Goal: Use online tool/utility: Utilize a website feature to perform a specific function

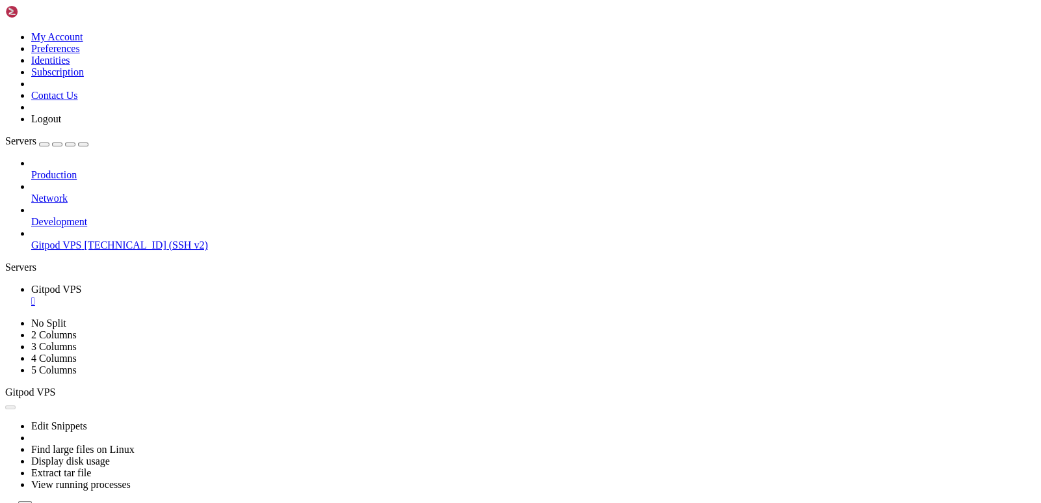
scroll to position [7, 1]
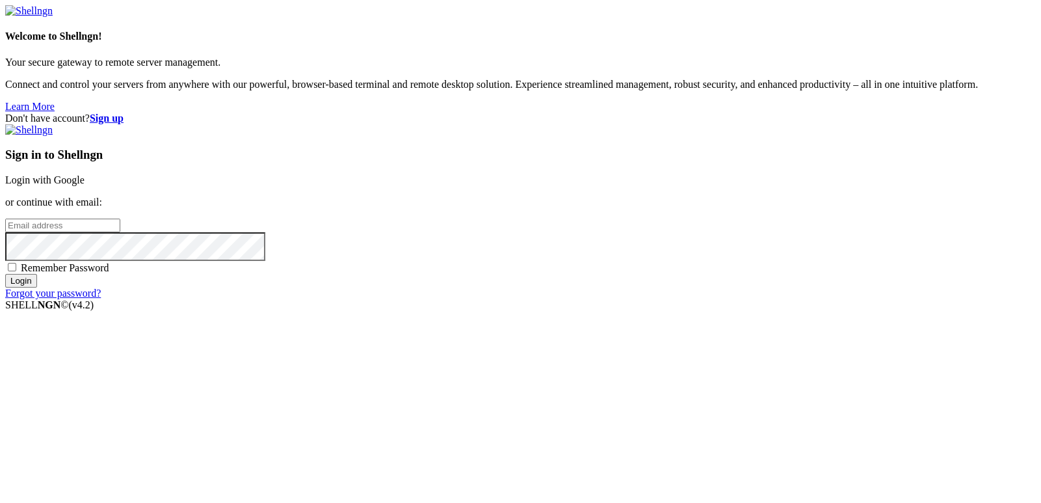
click at [85, 183] on link "Login with Google" at bounding box center [44, 179] width 79 height 11
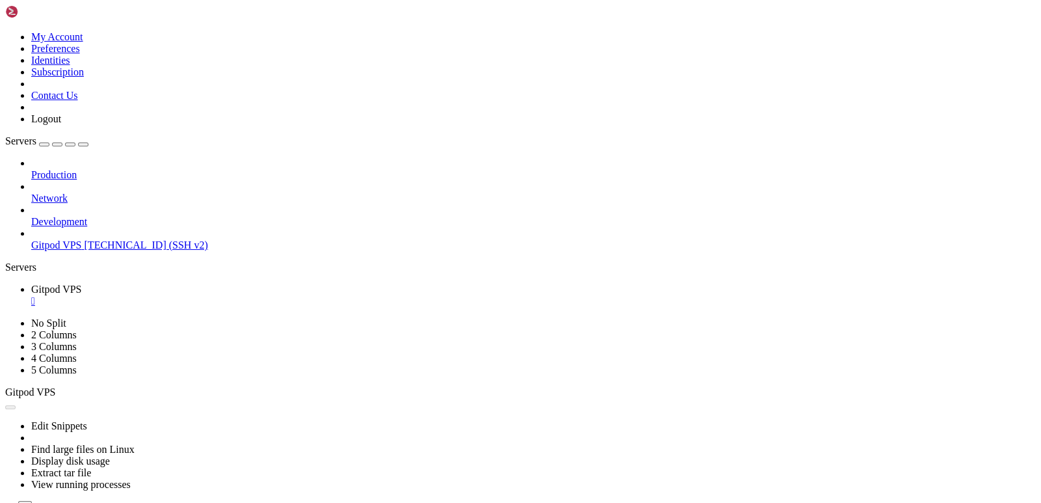
scroll to position [34586, 0]
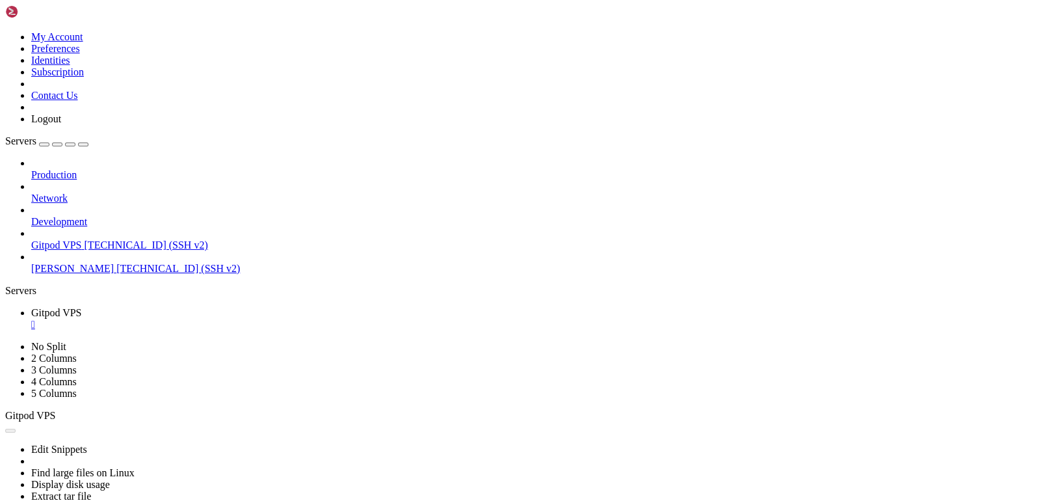
drag, startPoint x: 9, startPoint y: 887, endPoint x: 115, endPoint y: 914, distance: 109.5
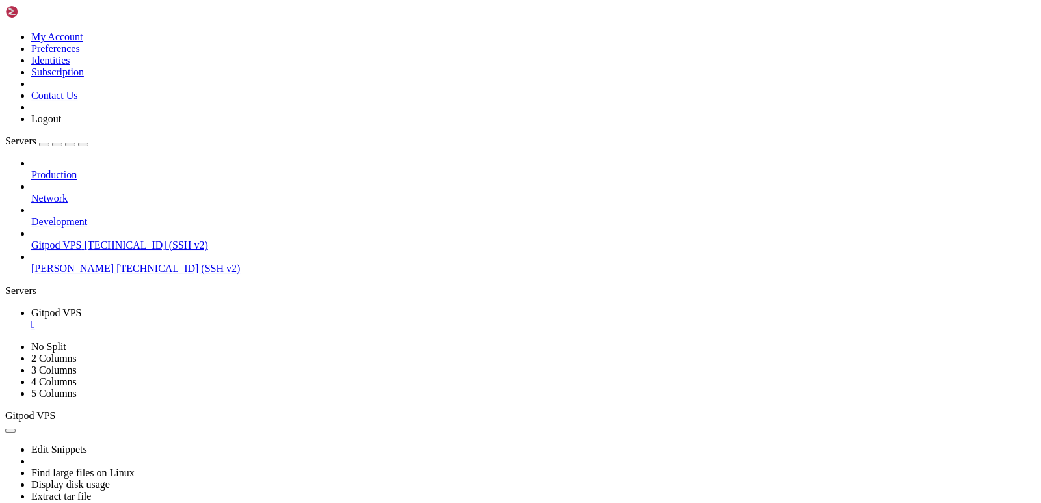
drag, startPoint x: 10, startPoint y: 847, endPoint x: 754, endPoint y: 945, distance: 750.4
drag, startPoint x: 289, startPoint y: 1010, endPoint x: 123, endPoint y: 949, distance: 176.8
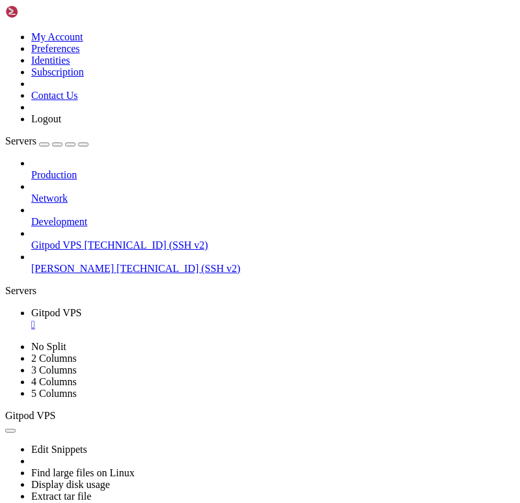
scroll to position [37086, 0]
click at [95, 274] on div "Production Network Development Gitpod VPS [TECHNICAL_ID] (SSH v2) [PERSON_NAME]…" at bounding box center [259, 215] width 509 height 117
click at [54, 274] on div "Production Network Development Gitpod VPS [TECHNICAL_ID] (SSH v2) [PERSON_NAME]…" at bounding box center [259, 215] width 509 height 117
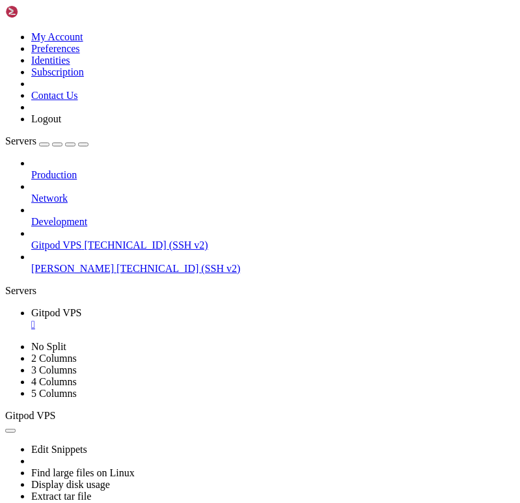
drag, startPoint x: 176, startPoint y: 950, endPoint x: 12, endPoint y: 641, distance: 350.3
copy div "ubuntu@b2-15-de1 : ~ $ export GH_PAT='github_pat_11BV52K7A0joV6P9Nzum9Y_dFbmbgE…"
click at [58, 274] on div "Production Network Development Gitpod VPS [TECHNICAL_ID] (SSH v2) [PERSON_NAME]…" at bounding box center [259, 215] width 509 height 117
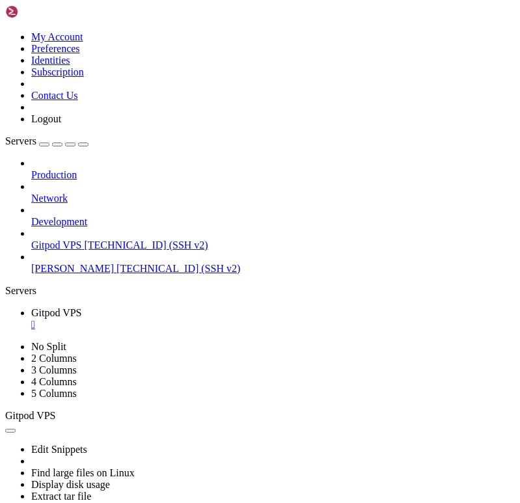
scroll to position [38202, 0]
click at [97, 274] on div "Production Network Development Gitpod VPS [TECHNICAL_ID] (SSH v2) [PERSON_NAME]…" at bounding box center [259, 215] width 509 height 117
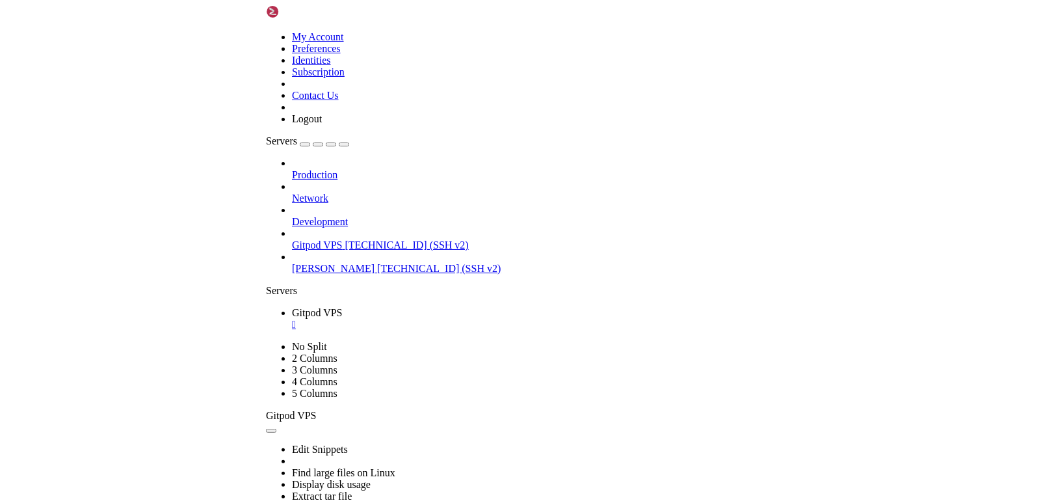
scroll to position [38589, 0]
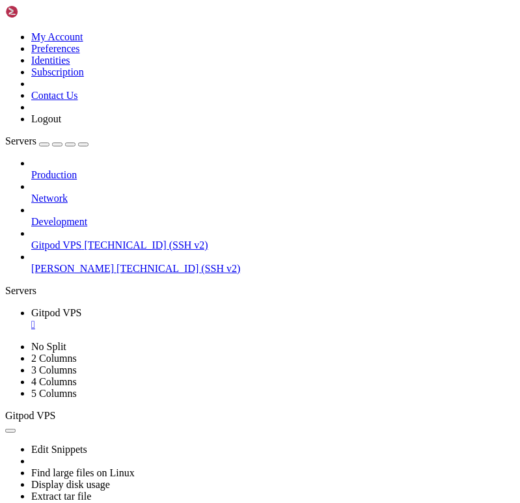
click at [73, 274] on div "Production Network Development Gitpod VPS [TECHNICAL_ID] (SSH v2) [PERSON_NAME]…" at bounding box center [259, 215] width 509 height 117
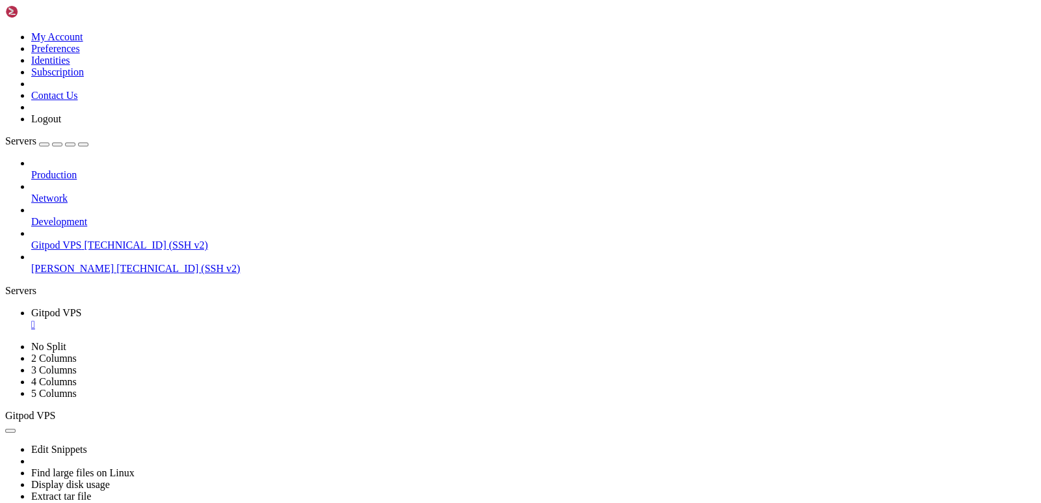
scroll to position [38644, 0]
drag, startPoint x: 11, startPoint y: 659, endPoint x: 100, endPoint y: 948, distance: 302.2
copy div "name: Ops Deploy Manual on: workflow_dispatch: inputs: target: description: "e.…"
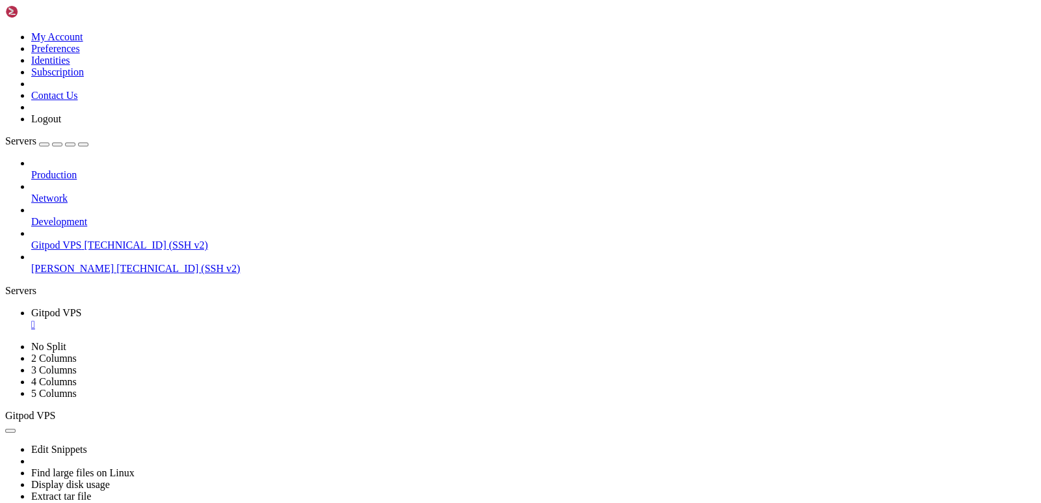
scroll to position [39275, 0]
click at [92, 274] on div "Production Network Development Gitpod VPS [TECHNICAL_ID] (SSH v2) [PERSON_NAME]…" at bounding box center [520, 215] width 1031 height 117
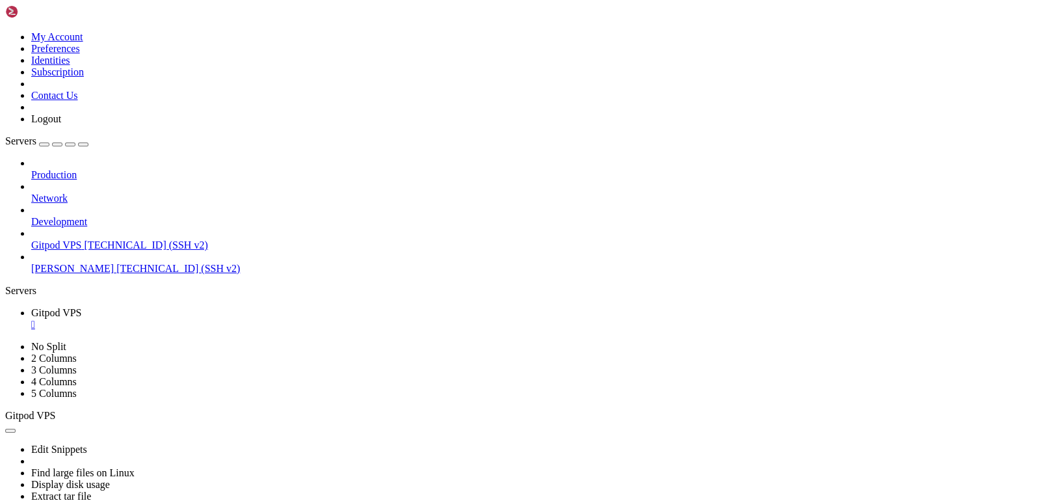
click at [74, 274] on div "Production Network Development Gitpod VPS [TECHNICAL_ID] (SSH v2) [PERSON_NAME]…" at bounding box center [520, 215] width 1031 height 117
drag, startPoint x: 70, startPoint y: 350, endPoint x: 77, endPoint y: 351, distance: 7.3
click at [72, 274] on div "Production Network Development Gitpod VPS [TECHNICAL_ID] (SSH v2) [PERSON_NAME]…" at bounding box center [520, 215] width 1031 height 117
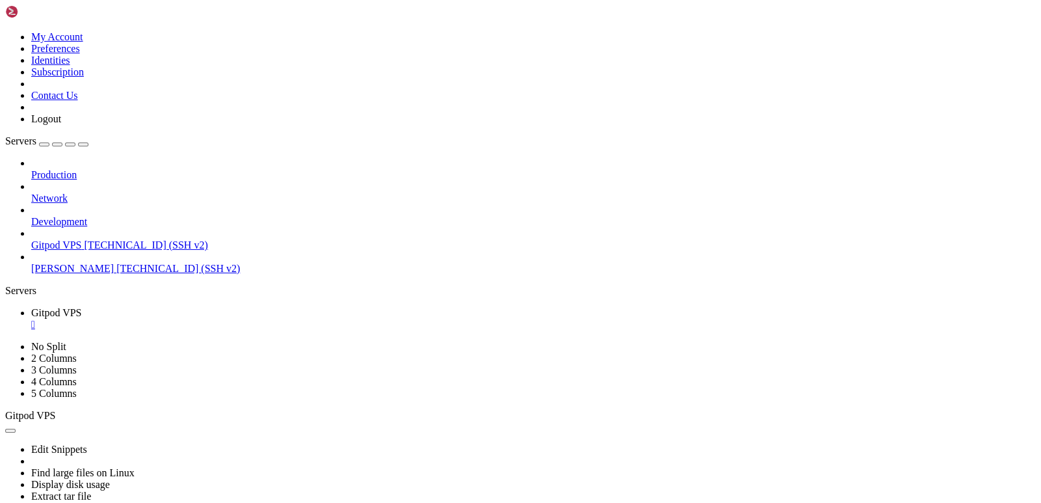
drag, startPoint x: 189, startPoint y: 949, endPoint x: 10, endPoint y: 750, distance: 267.6
copy div "ubuntu@b2-15-de1 : ~/uapi $ git -c [DOMAIN_NAME]='uapi-bot' -c [DOMAIN_NAME][EM…"
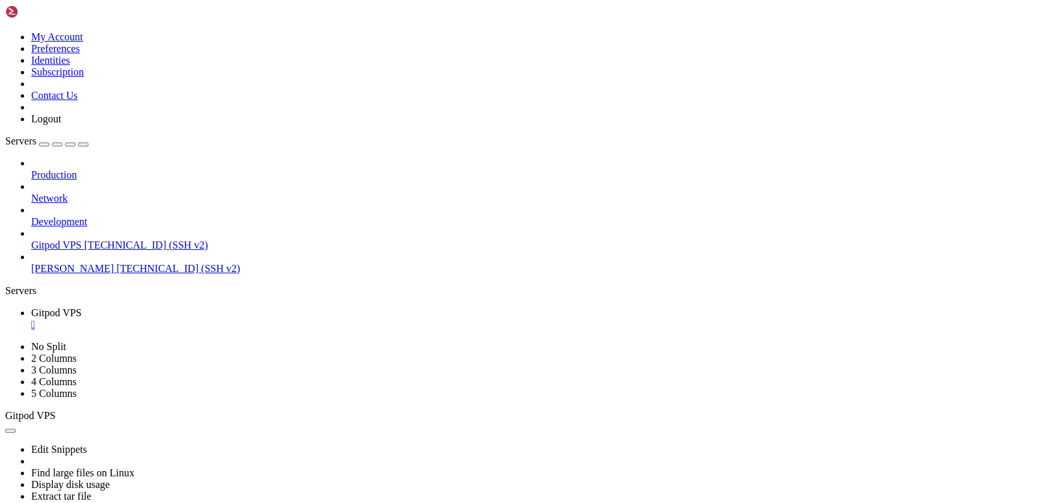
drag, startPoint x: 12, startPoint y: 602, endPoint x: 401, endPoint y: 939, distance: 514.2
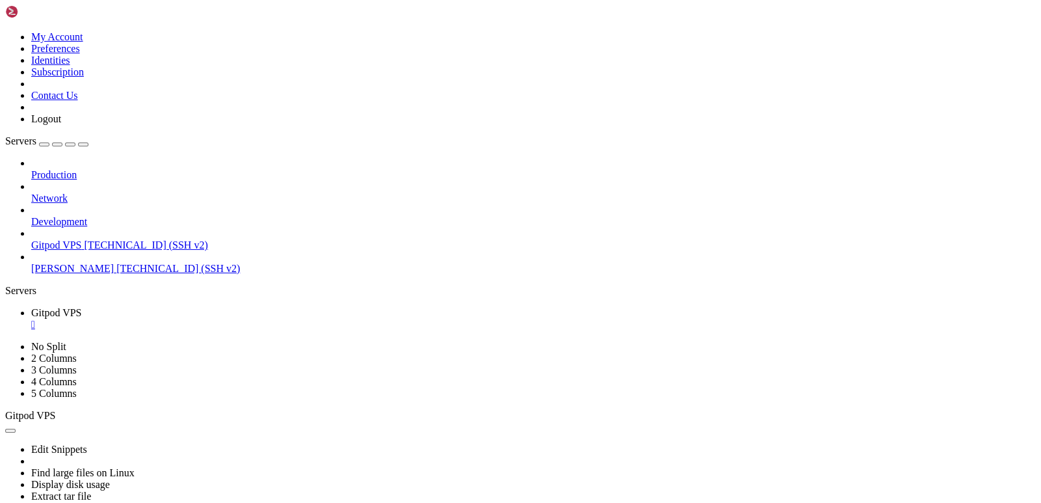
click at [90, 274] on div "Production Network Development Gitpod VPS [TECHNICAL_ID] (SSH v2) [PERSON_NAME]…" at bounding box center [520, 215] width 1031 height 117
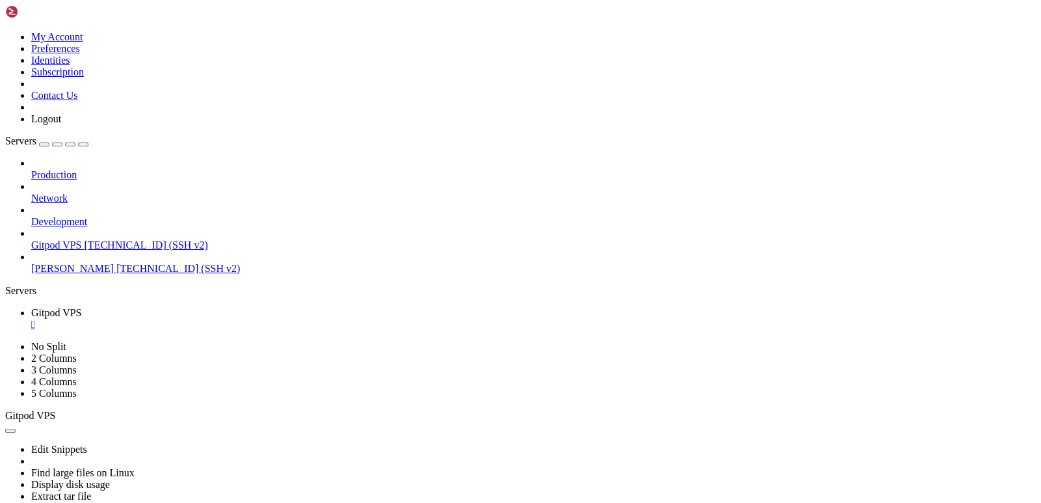
click at [71, 274] on div "Production Network Development Gitpod VPS [TECHNICAL_ID] (SSH v2) [PERSON_NAME]…" at bounding box center [520, 215] width 1031 height 117
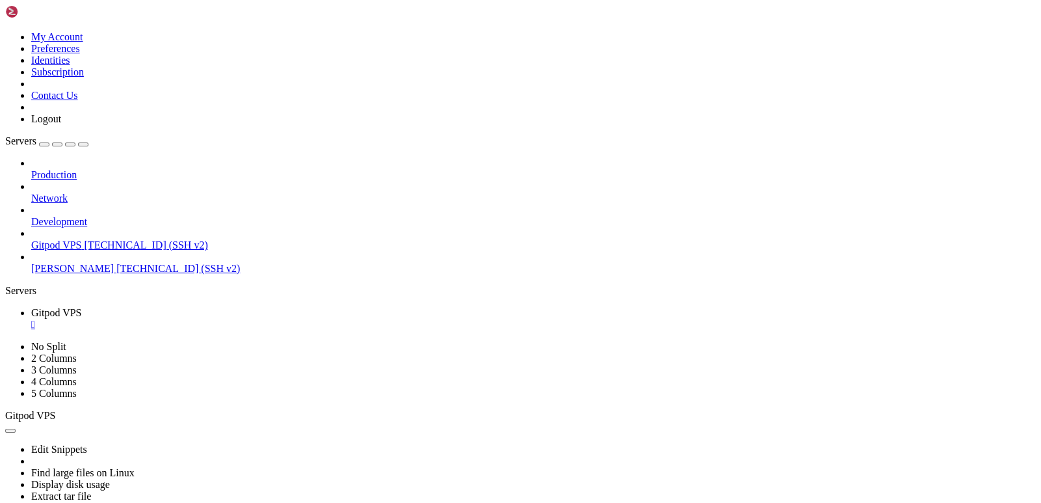
click at [105, 274] on div "Production Network Development Gitpod VPS [TECHNICAL_ID] (SSH v2) [PERSON_NAME]…" at bounding box center [520, 215] width 1031 height 117
drag, startPoint x: 160, startPoint y: 945, endPoint x: 11, endPoint y: 782, distance: 220.5
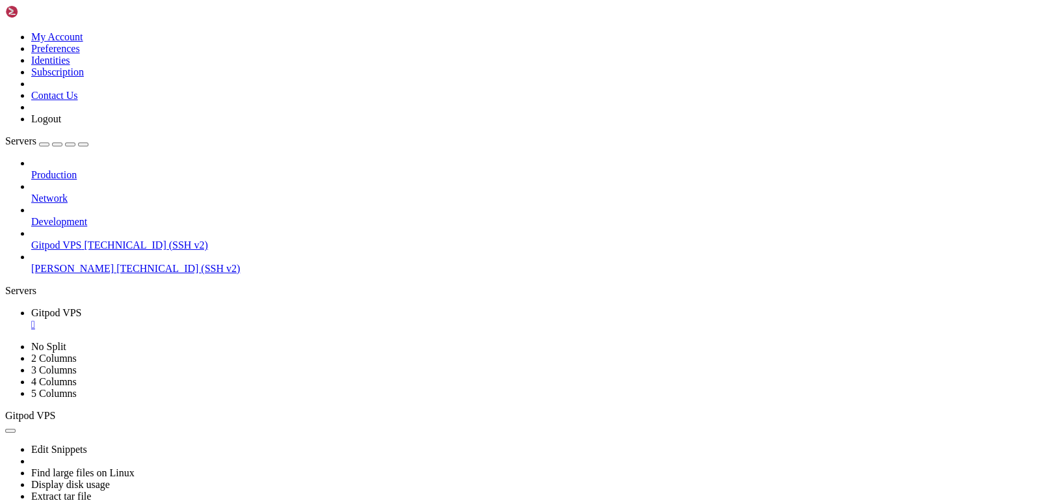
copy div "ubuntu@b2-15-de1 : ~/uapi $ curl -sI -H "[AUTH_TOKEN]" [URL][DOMAIN_NAME] | gre…"
click at [109, 274] on div "Production Network Development Gitpod VPS [TECHNICAL_ID] (SSH v2) [PERSON_NAME]…" at bounding box center [520, 215] width 1031 height 117
drag, startPoint x: 423, startPoint y: 929, endPoint x: 14, endPoint y: 926, distance: 409.1
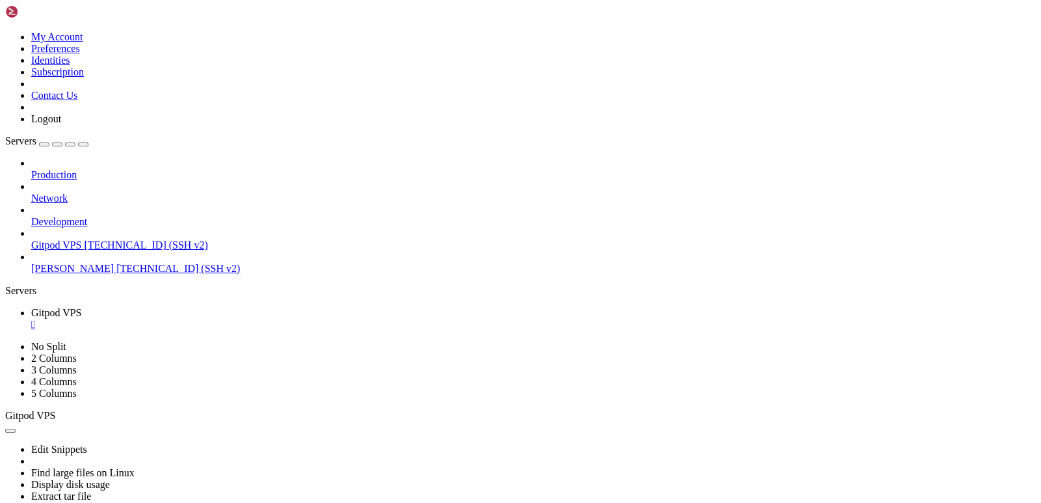
click at [55, 274] on div "Production Network Development Gitpod VPS [TECHNICAL_ID] (SSH v2) [PERSON_NAME]…" at bounding box center [520, 215] width 1031 height 117
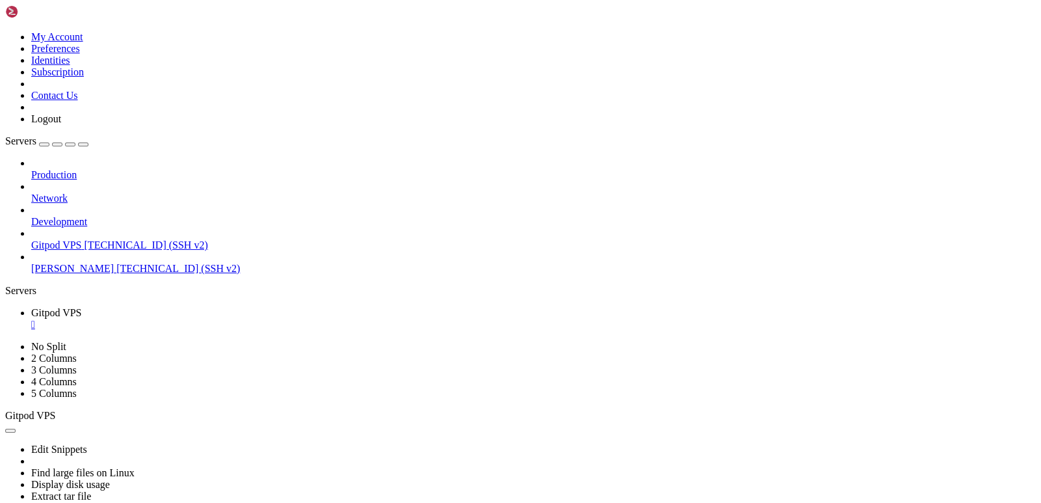
click at [76, 274] on div "Production Network Development Gitpod VPS [TECHNICAL_ID] (SSH v2) [PERSON_NAME]…" at bounding box center [520, 215] width 1031 height 117
click at [122, 274] on div "Production Network Development Gitpod VPS [TECHNICAL_ID] (SSH v2) [PERSON_NAME]…" at bounding box center [520, 215] width 1031 height 117
drag, startPoint x: 46, startPoint y: 952, endPoint x: 10, endPoint y: 652, distance: 301.4
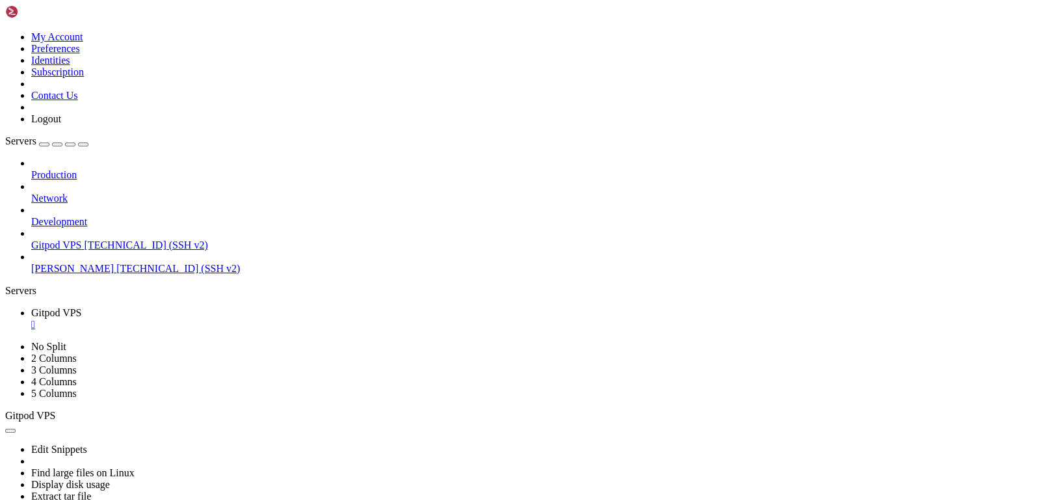
drag, startPoint x: 256, startPoint y: 848, endPoint x: 205, endPoint y: 879, distance: 59.8
drag, startPoint x: 557, startPoint y: 936, endPoint x: 12, endPoint y: 714, distance: 589.1
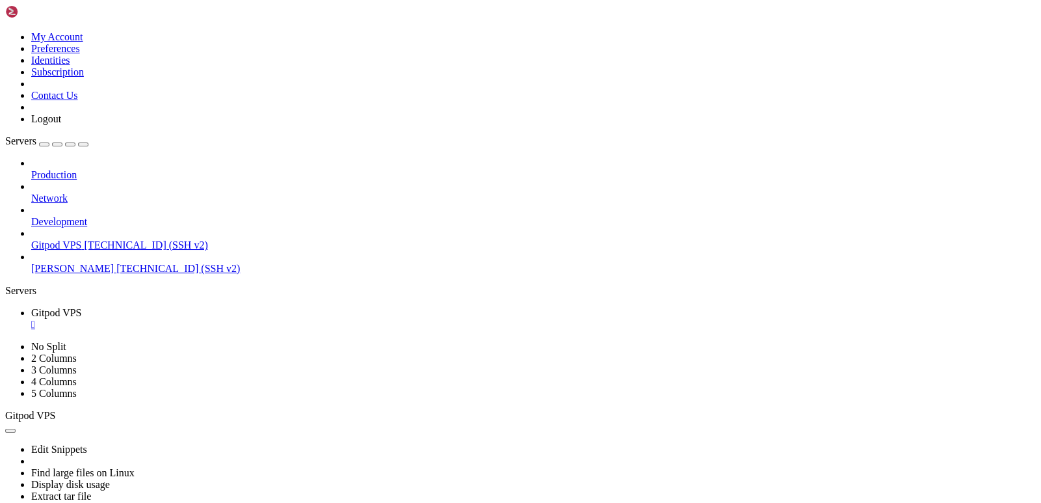
click at [81, 274] on div "Production Network Development Gitpod VPS [TECHNICAL_ID] (SSH v2) [PERSON_NAME]…" at bounding box center [520, 215] width 1031 height 117
click at [33, 274] on div "Production Network Development Gitpod VPS [TECHNICAL_ID] (SSH v2) [PERSON_NAME]…" at bounding box center [520, 215] width 1031 height 117
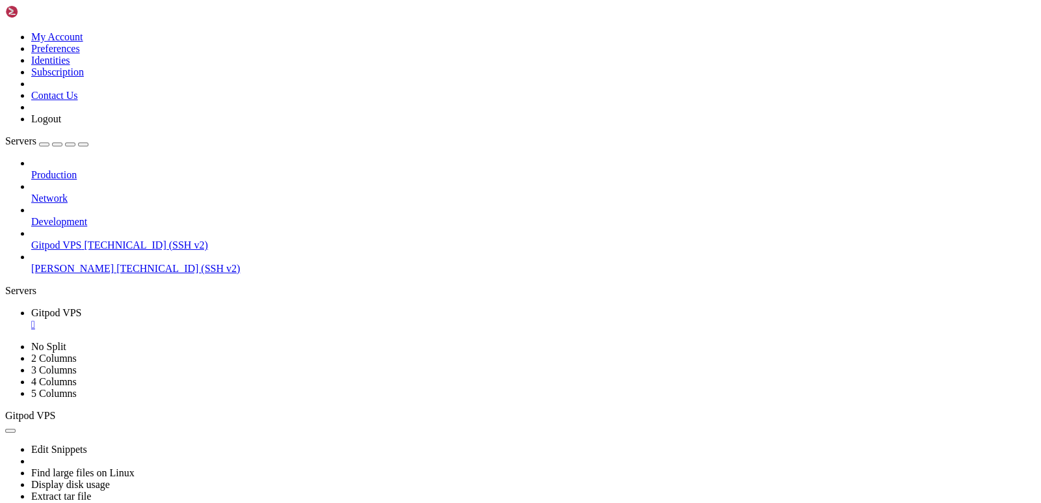
scroll to position [48591, 0]
drag, startPoint x: 156, startPoint y: 948, endPoint x: 12, endPoint y: 704, distance: 282.9
copy div "loremi@d0-16-si7 : ~ $ amet cons ad-elit seddoei-temporinc/utl.et --dolo ./magn…"
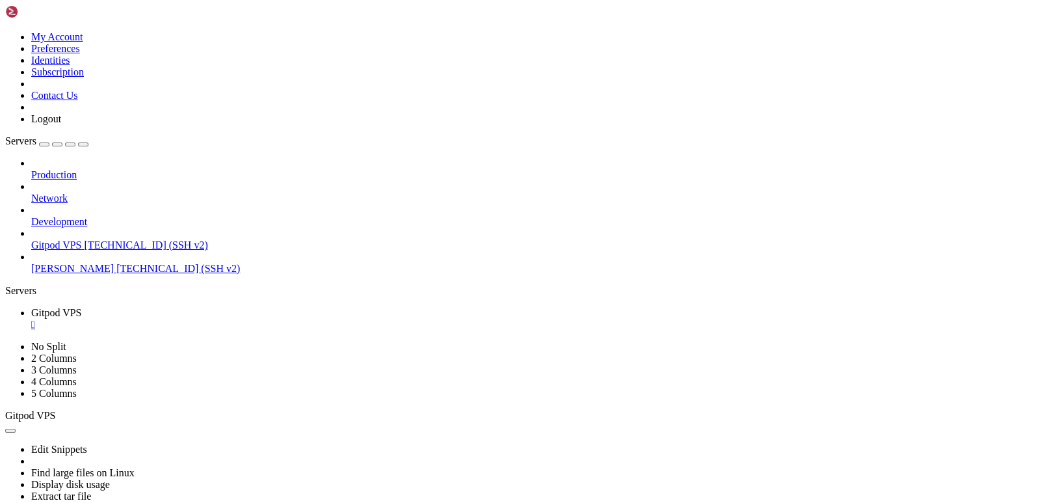
scroll to position [51305, 0]
click at [82, 274] on div "Production Network Development Gitpod VPS [TECHNICAL_ID] (SSH v2) [PERSON_NAME]…" at bounding box center [520, 215] width 1031 height 117
drag, startPoint x: 10, startPoint y: 682, endPoint x: 197, endPoint y: 773, distance: 208.0
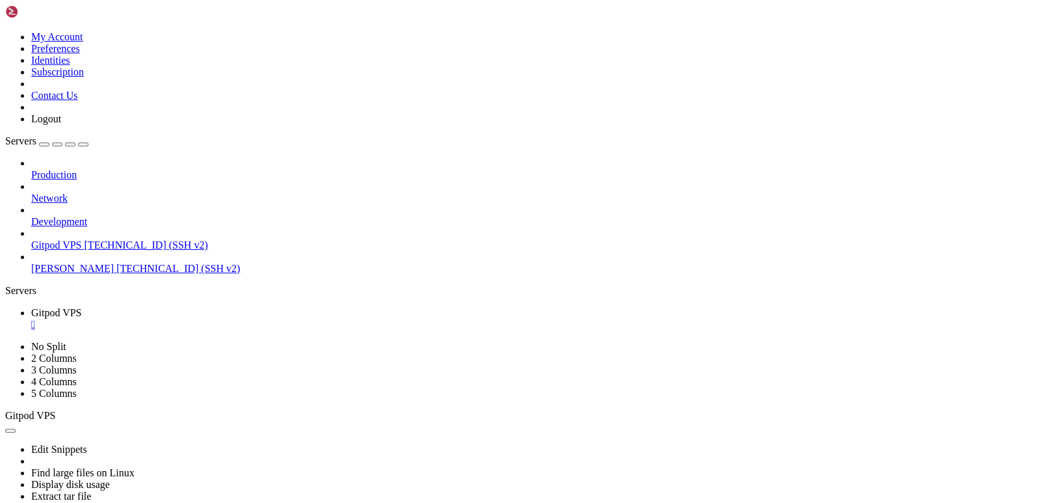
scroll to position [51890, 0]
drag, startPoint x: 336, startPoint y: 945, endPoint x: 12, endPoint y: 624, distance: 456.2
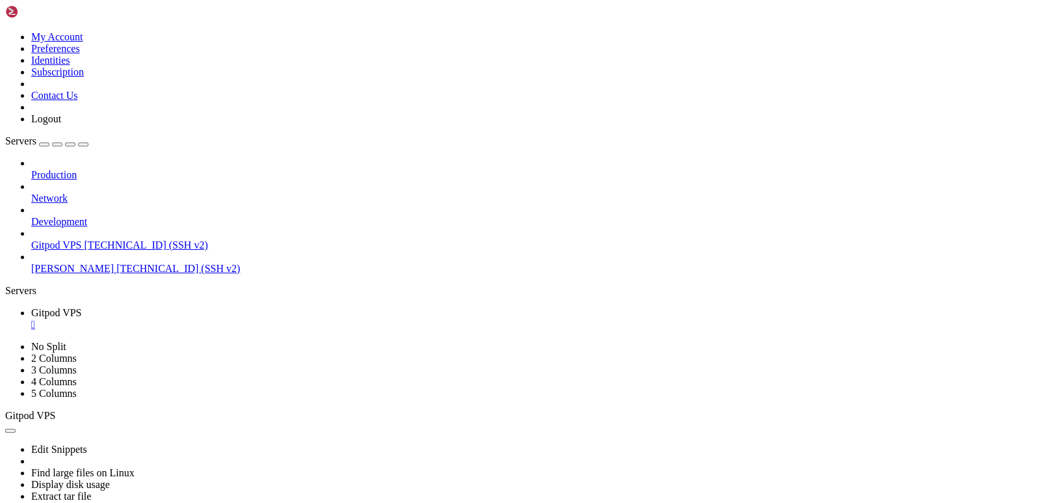
scroll to position [51902, 0]
click at [76, 274] on div "Production Network Development Gitpod VPS [TECHNICAL_ID] (SSH v2) [PERSON_NAME]…" at bounding box center [520, 215] width 1031 height 117
click at [91, 274] on div "Production Network Development Gitpod VPS [TECHNICAL_ID] (SSH v2) [PERSON_NAME]…" at bounding box center [520, 215] width 1031 height 117
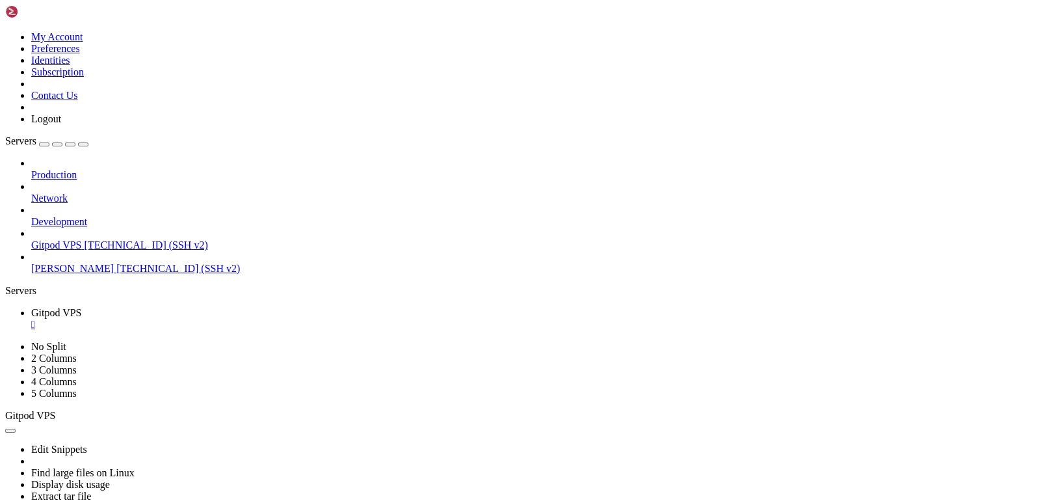
drag, startPoint x: 105, startPoint y: 421, endPoint x: 114, endPoint y: 421, distance: 9.1
click at [114, 274] on div "Production Network Development Gitpod VPS [TECHNICAL_ID] (SSH v2) [PERSON_NAME]…" at bounding box center [520, 215] width 1031 height 117
click at [25, 274] on div "Production Network Development Gitpod VPS [TECHNICAL_ID] (SSH v2) [PERSON_NAME]…" at bounding box center [520, 215] width 1031 height 117
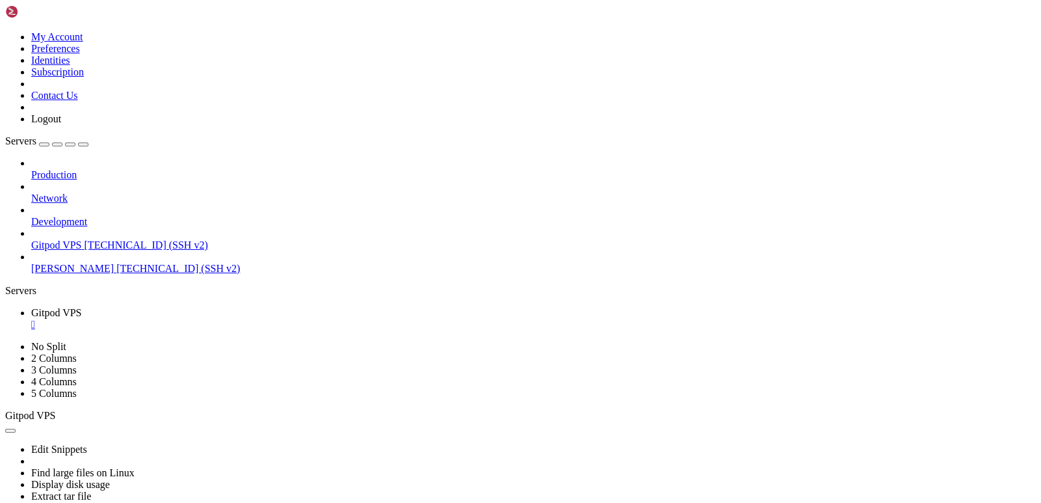
drag, startPoint x: 163, startPoint y: 698, endPoint x: 11, endPoint y: 632, distance: 165.8
copy div "Divergent env variables from local env ┌────────┬───────────────────┐ │ PWD │ /…"
drag, startPoint x: 10, startPoint y: 743, endPoint x: 504, endPoint y: 823, distance: 500.8
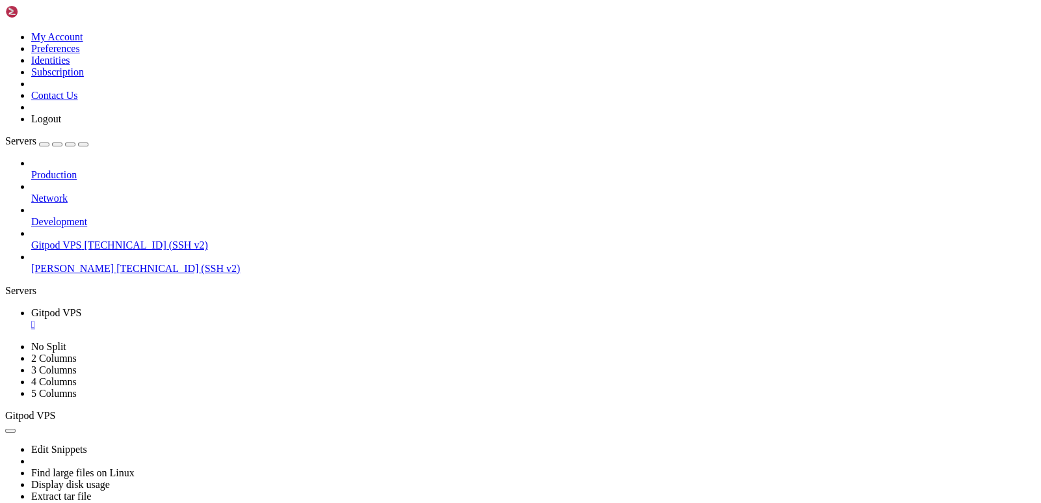
drag, startPoint x: 44, startPoint y: 936, endPoint x: 172, endPoint y: 896, distance: 134.8
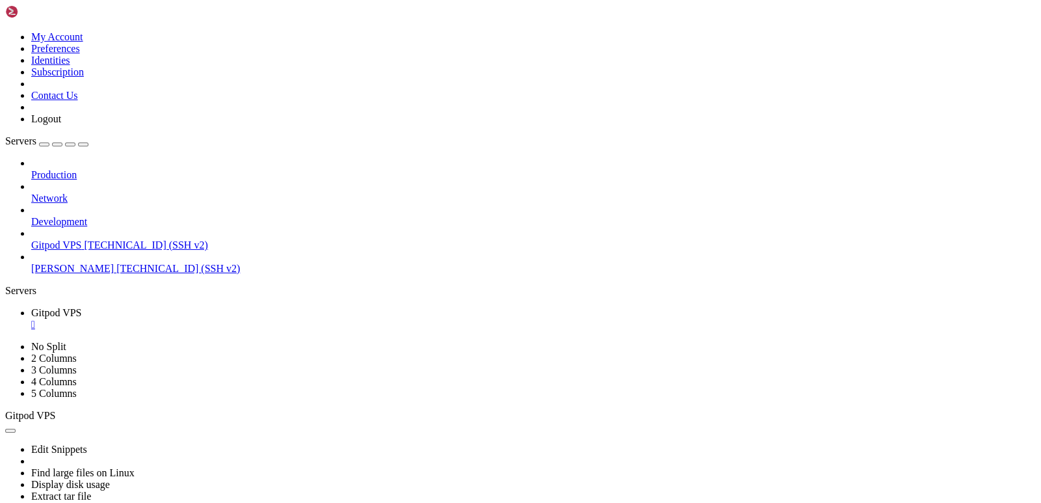
scroll to position [56800, 0]
click at [21, 274] on div "Production Network Development Gitpod VPS [TECHNICAL_ID] (SSH v2) [PERSON_NAME]…" at bounding box center [520, 215] width 1031 height 117
drag, startPoint x: 10, startPoint y: 650, endPoint x: 339, endPoint y: 951, distance: 445.2
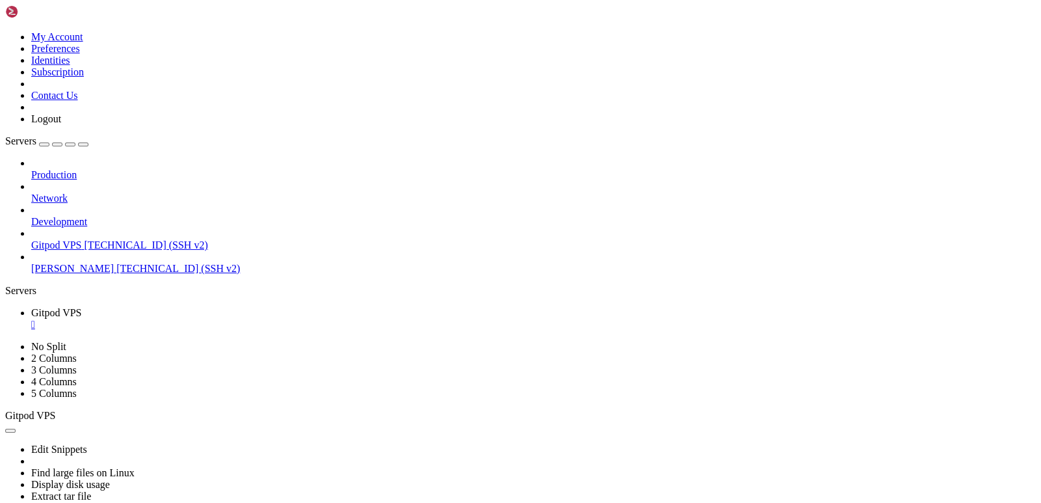
scroll to position [57563, 0]
copy div "loremi@d8-49-si2 : ~/ametcon-adipis4/_elit8/sedd/eius $ te2 incidi utla || etdo…"
drag, startPoint x: 331, startPoint y: 949, endPoint x: 10, endPoint y: 749, distance: 377.7
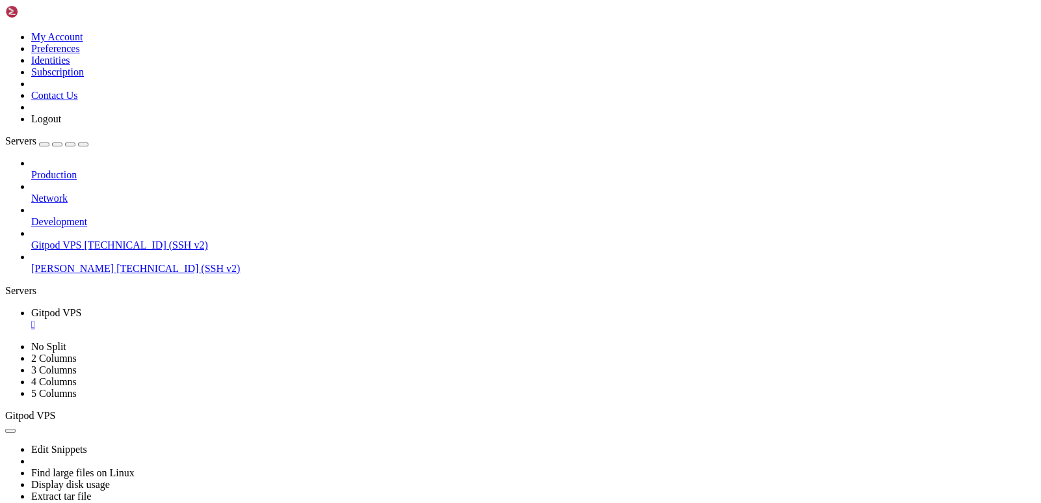
click at [103, 274] on div "Production Network Development Gitpod VPS [TECHNICAL_ID] (SSH v2) [PERSON_NAME]…" at bounding box center [520, 215] width 1031 height 117
click at [111, 274] on div "Production Network Development Gitpod VPS [TECHNICAL_ID] (SSH v2) [PERSON_NAME]…" at bounding box center [520, 215] width 1031 height 117
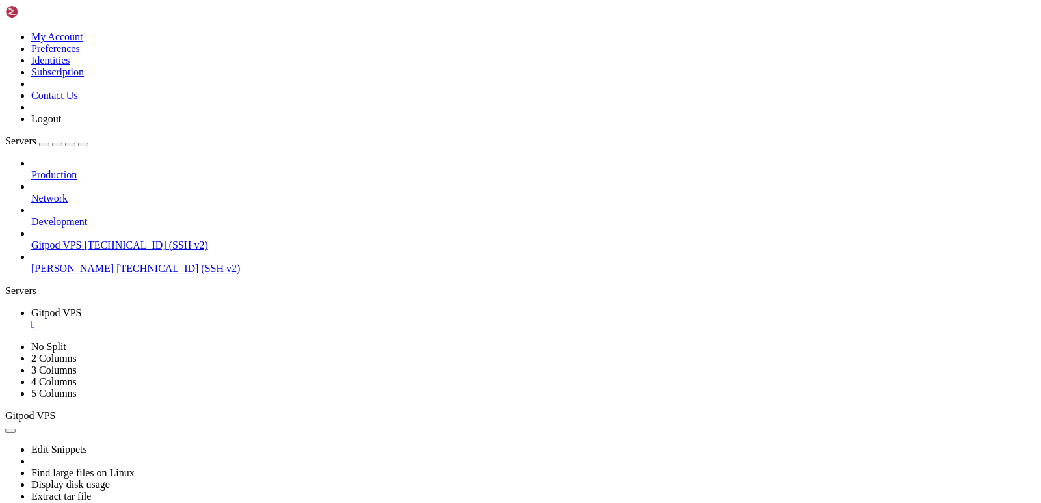
scroll to position [59454, 0]
click at [77, 274] on div "Production Network Development Gitpod VPS [TECHNICAL_ID] (SSH v2) [PERSON_NAME]…" at bounding box center [520, 215] width 1031 height 117
drag, startPoint x: 351, startPoint y: 950, endPoint x: 10, endPoint y: 678, distance: 436.9
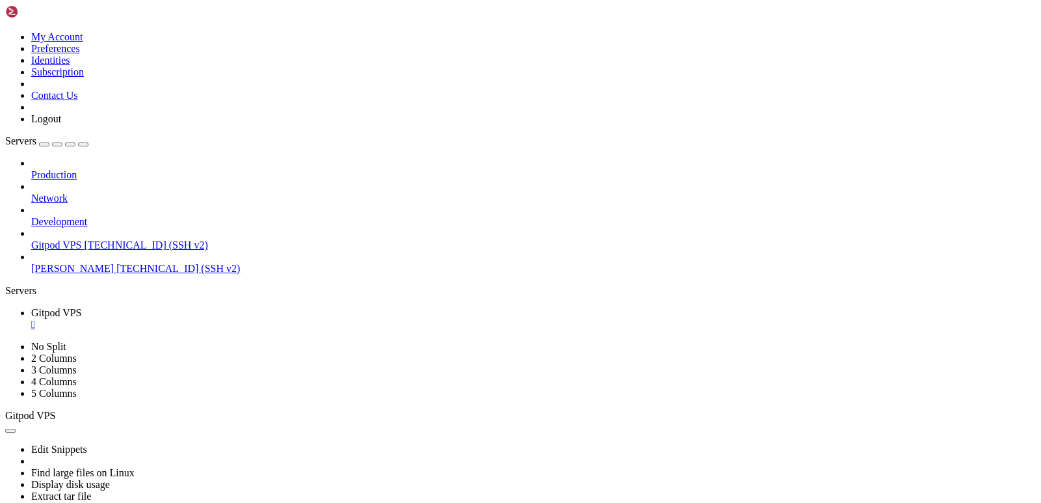
scroll to position [60051, 0]
click at [78, 274] on div "Production Network Development Gitpod VPS [TECHNICAL_ID] (SSH v2) [PERSON_NAME]…" at bounding box center [520, 215] width 1031 height 117
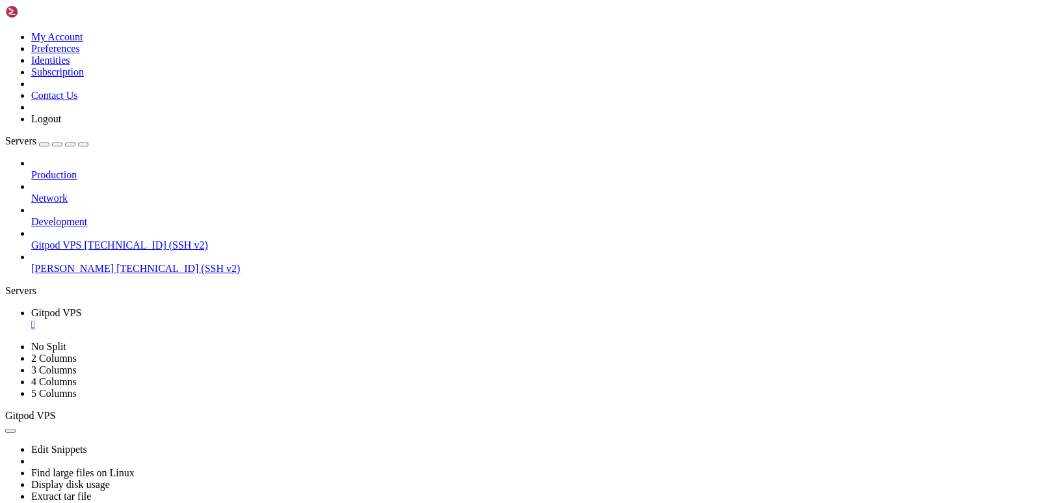
click at [75, 274] on div "Production Network Development Gitpod VPS [TECHNICAL_ID] (SSH v2) [PERSON_NAME]…" at bounding box center [520, 215] width 1031 height 117
click at [96, 274] on div "Production Network Development Gitpod VPS [TECHNICAL_ID] (SSH v2) [PERSON_NAME]…" at bounding box center [520, 215] width 1031 height 117
drag, startPoint x: 487, startPoint y: 766, endPoint x: 12, endPoint y: 693, distance: 481.1
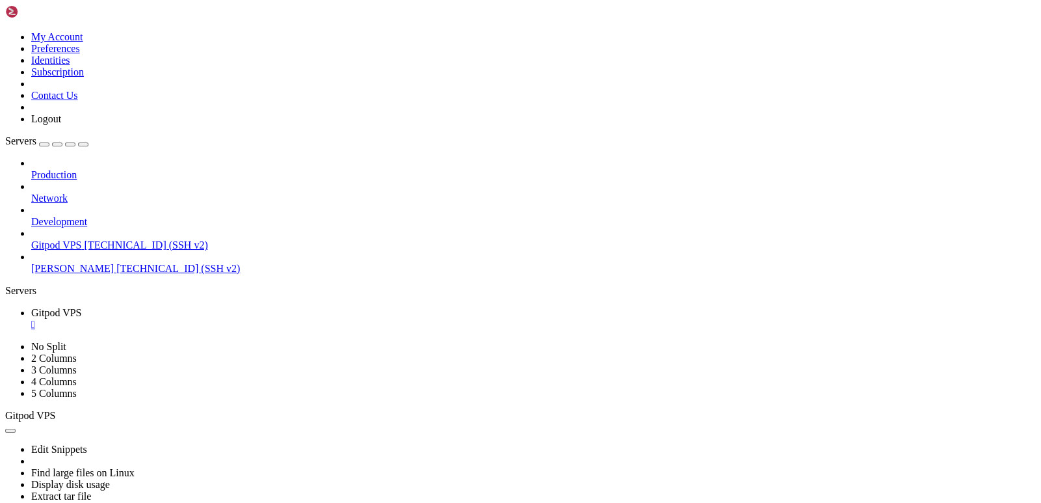
click at [107, 274] on div "Production Network Development Gitpod VPS [TECHNICAL_ID] (SSH v2) [PERSON_NAME]…" at bounding box center [520, 215] width 1031 height 117
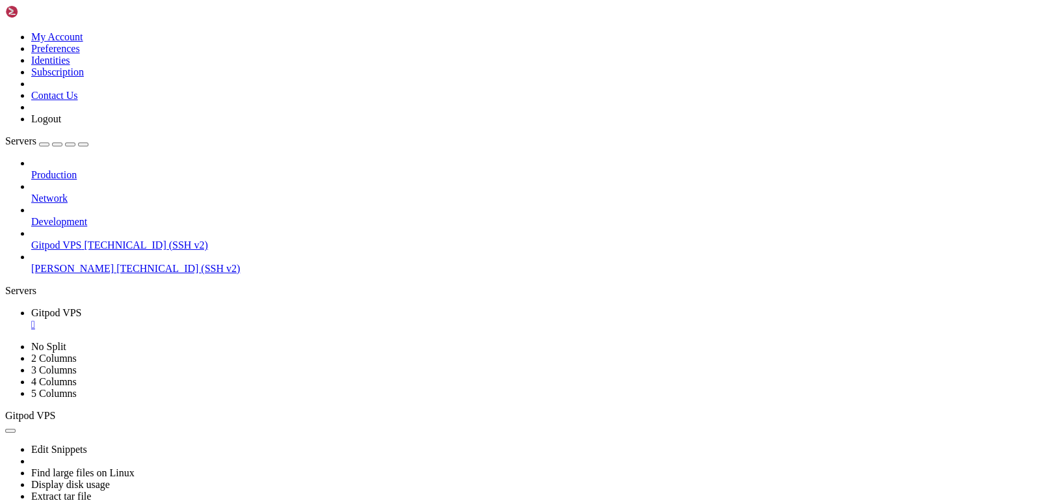
scroll to position [62837, 0]
click at [81, 274] on div "Production Network Development Gitpod VPS [TECHNICAL_ID] (SSH v2) [PERSON_NAME]…" at bounding box center [520, 215] width 1031 height 117
click at [53, 274] on div "Production Network Development Gitpod VPS [TECHNICAL_ID] (SSH v2) [PERSON_NAME]…" at bounding box center [520, 215] width 1031 height 117
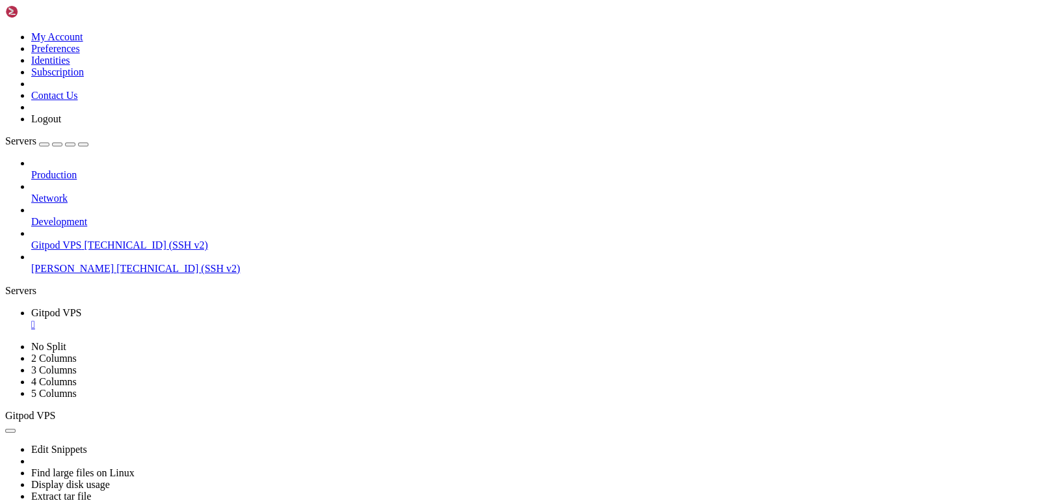
scroll to position [65623, 0]
drag, startPoint x: 10, startPoint y: 636, endPoint x: 356, endPoint y: 922, distance: 449.0
click at [85, 274] on div "Production Network Development Gitpod VPS [TECHNICAL_ID] (SSH v2) [PERSON_NAME]…" at bounding box center [520, 215] width 1031 height 117
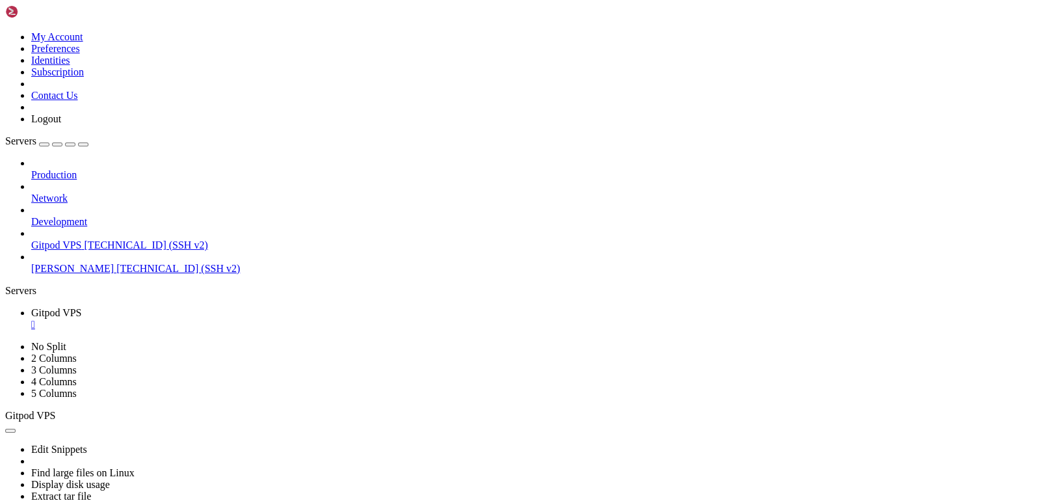
scroll to position [65679, 0]
click at [104, 274] on div "Production Network Development Gitpod VPS [TECHNICAL_ID] (SSH v2) [PERSON_NAME]…" at bounding box center [520, 215] width 1031 height 117
click at [81, 274] on div "Production Network Development Gitpod VPS [TECHNICAL_ID] (SSH v2) [PERSON_NAME]…" at bounding box center [520, 215] width 1031 height 117
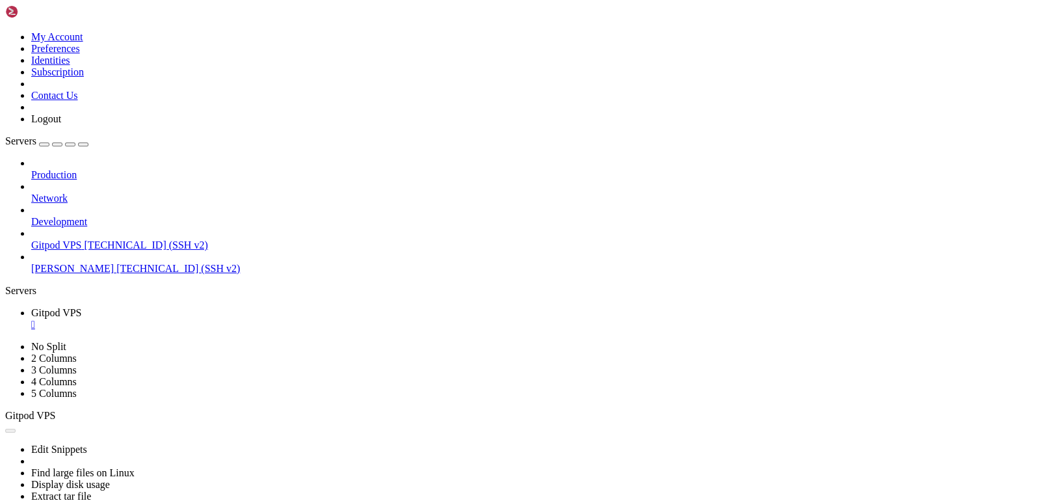
drag, startPoint x: 611, startPoint y: 200, endPoint x: 258, endPoint y: 267, distance: 359.5
drag, startPoint x: 10, startPoint y: 723, endPoint x: 385, endPoint y: 913, distance: 419.7
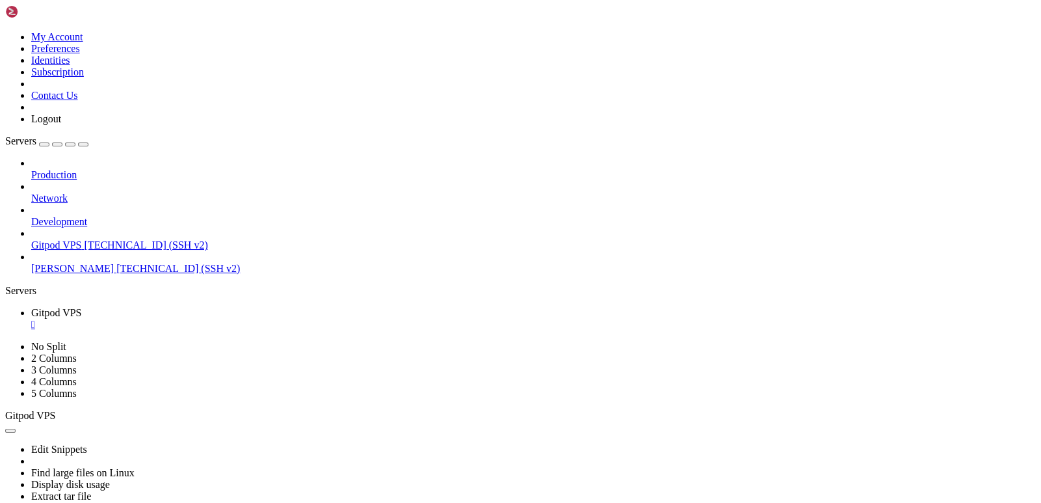
click at [87, 274] on div "Production Network Development Gitpod VPS [TECHNICAL_ID] (SSH v2) [PERSON_NAME]…" at bounding box center [520, 215] width 1031 height 117
drag, startPoint x: 352, startPoint y: 948, endPoint x: 10, endPoint y: 685, distance: 431.8
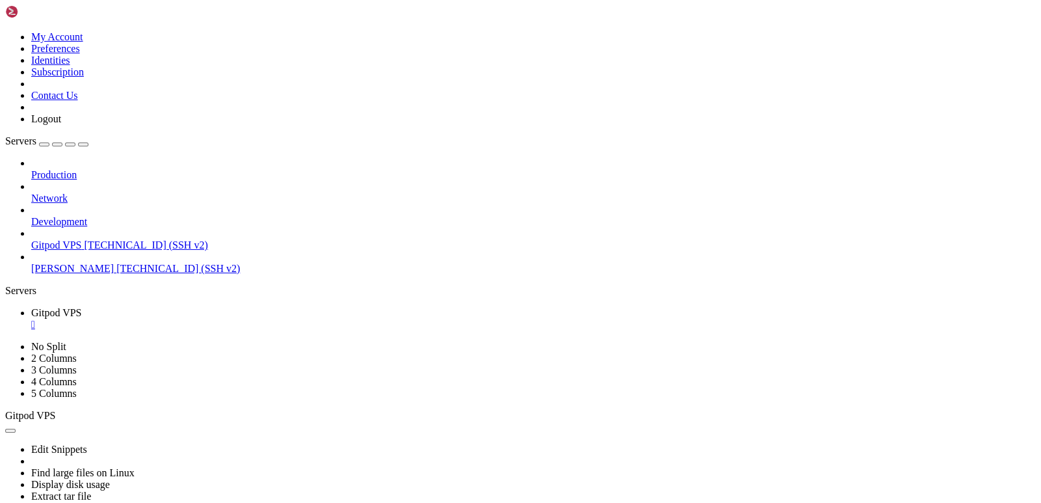
click at [32, 274] on div "Production Network Development Gitpod VPS [TECHNICAL_ID] (SSH v2) [PERSON_NAME]…" at bounding box center [520, 215] width 1031 height 117
drag, startPoint x: 87, startPoint y: 944, endPoint x: 10, endPoint y: 764, distance: 196.2
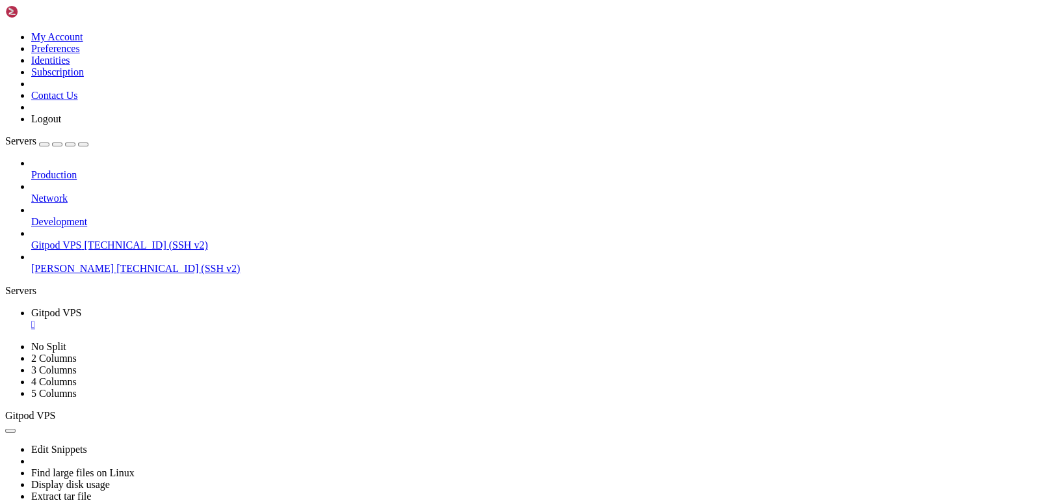
click at [58, 274] on div "Production Network Development Gitpod VPS [TECHNICAL_ID] (SSH v2) [PERSON_NAME]…" at bounding box center [520, 215] width 1031 height 117
click at [111, 274] on div "Production Network Development Gitpod VPS [TECHNICAL_ID] (SSH v2) [PERSON_NAME]…" at bounding box center [520, 215] width 1031 height 117
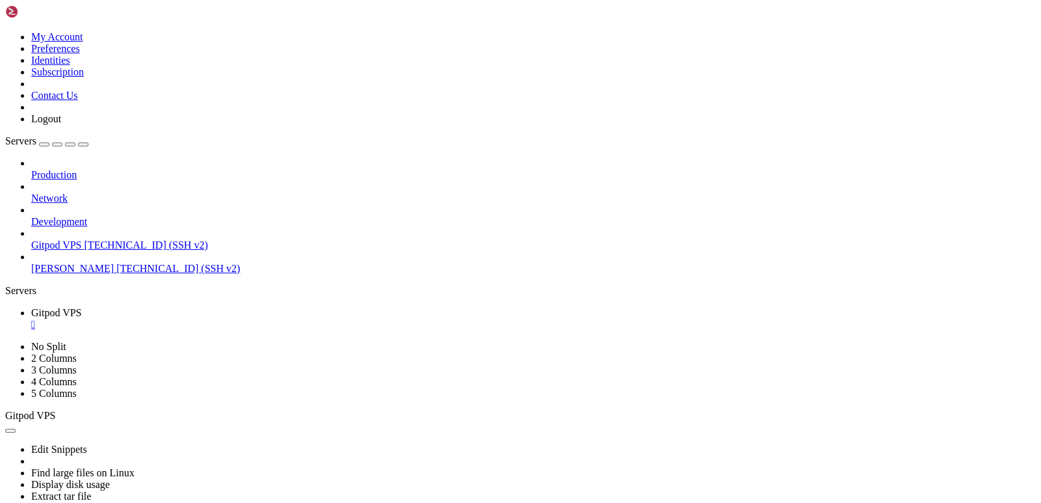
click at [92, 274] on div "Production Network Development Gitpod VPS [TECHNICAL_ID] (SSH v2) [PERSON_NAME]…" at bounding box center [520, 215] width 1031 height 117
